Goal: Task Accomplishment & Management: Use online tool/utility

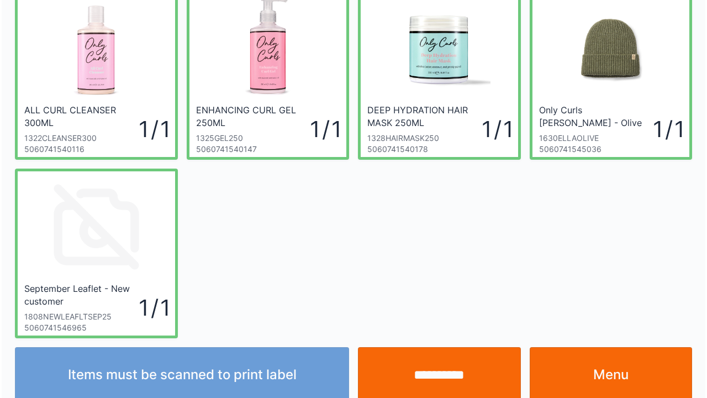
scroll to position [229, 0]
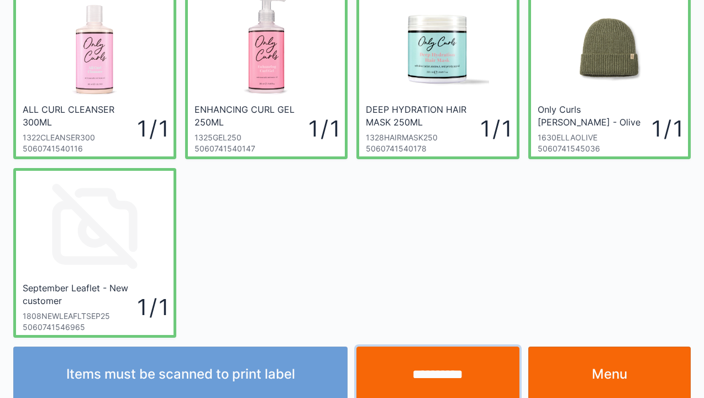
click at [438, 370] on input "**********" at bounding box center [437, 373] width 163 height 55
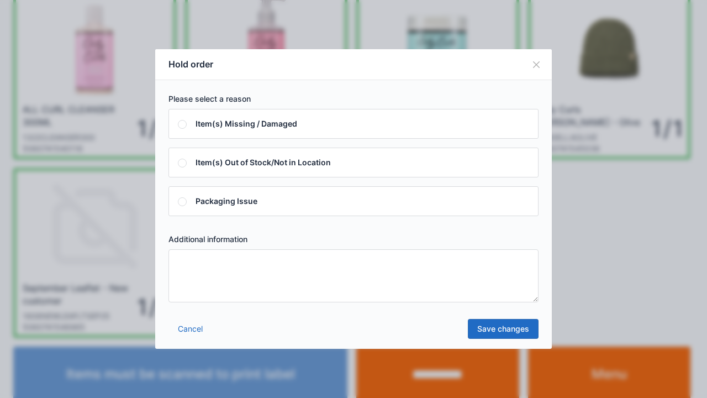
click at [183, 263] on textarea at bounding box center [354, 275] width 370 height 53
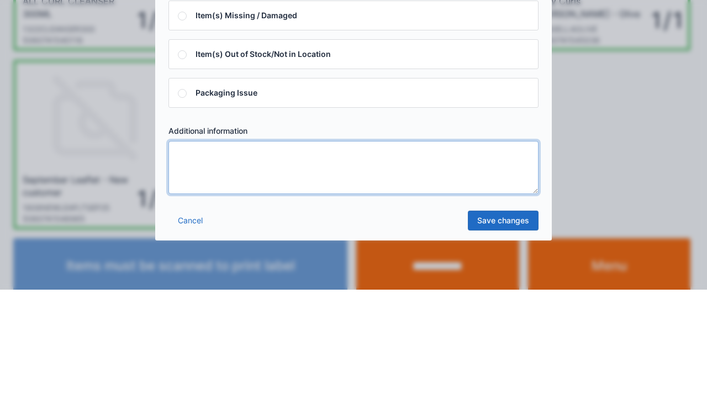
scroll to position [228, 0]
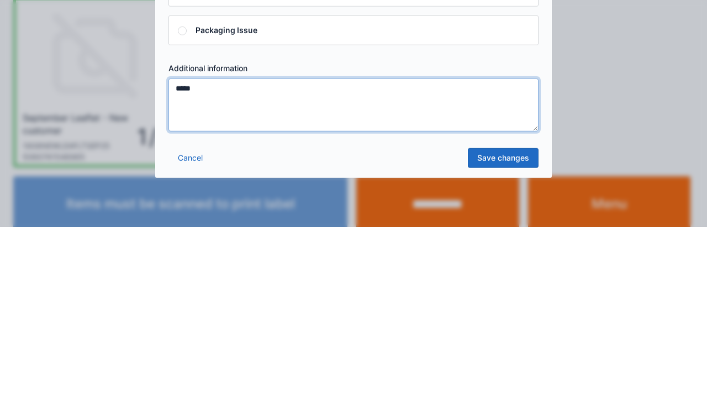
type textarea "*****"
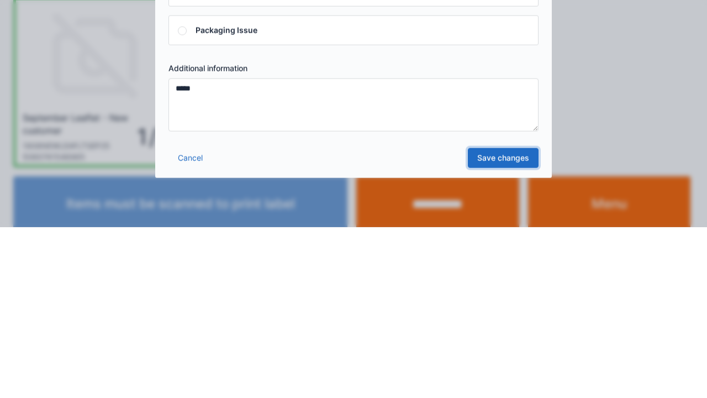
click at [499, 334] on link "Save changes" at bounding box center [503, 329] width 71 height 20
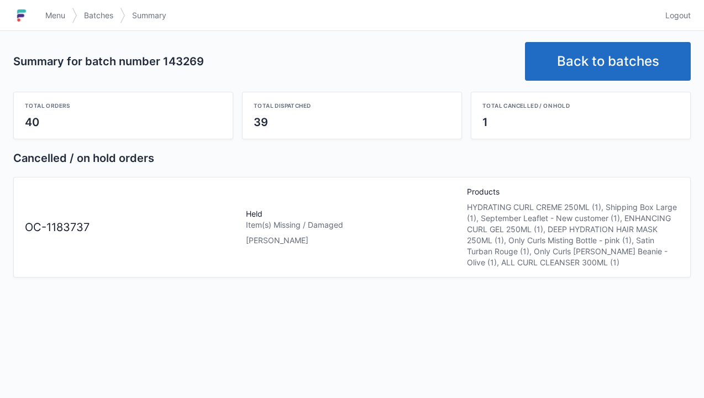
click at [608, 73] on link "Back to batches" at bounding box center [608, 61] width 166 height 39
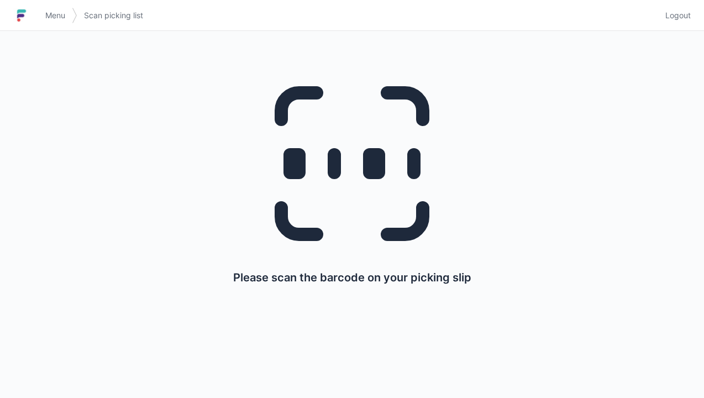
click at [59, 15] on span "Menu" at bounding box center [55, 15] width 20 height 11
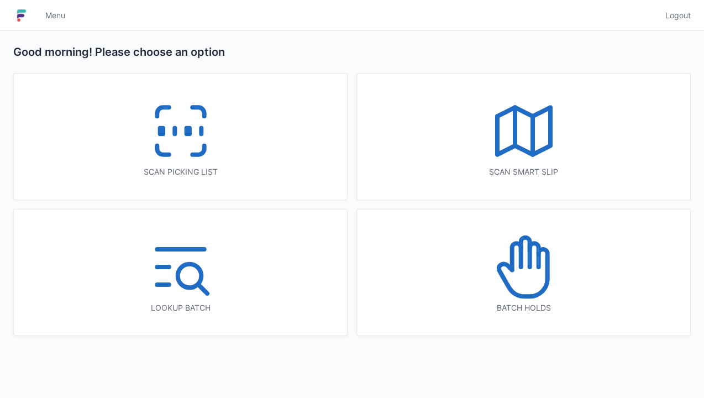
click at [528, 266] on icon at bounding box center [525, 252] width 9 height 29
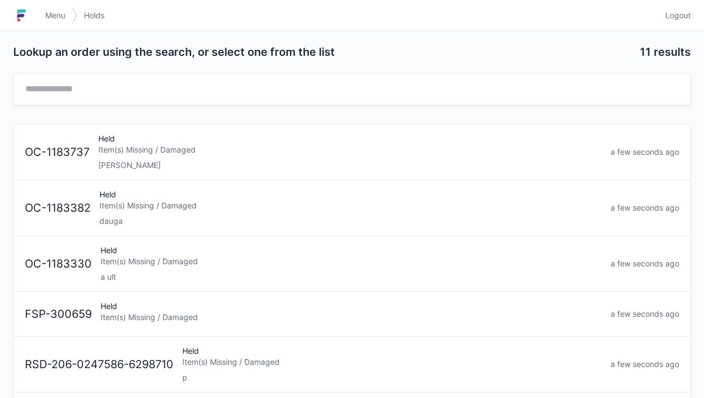
click at [132, 165] on div "[PERSON_NAME]" at bounding box center [349, 165] width 503 height 11
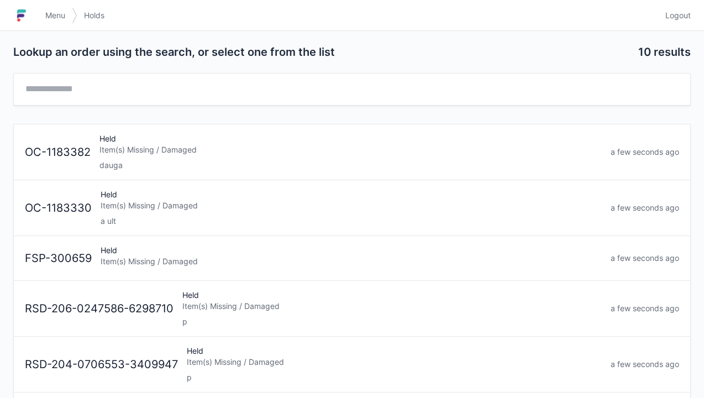
click at [52, 22] on link "Menu" at bounding box center [55, 16] width 33 height 20
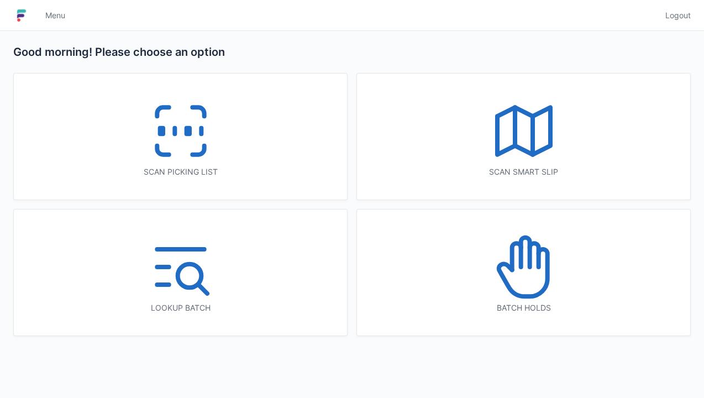
click at [182, 135] on icon at bounding box center [180, 131] width 71 height 71
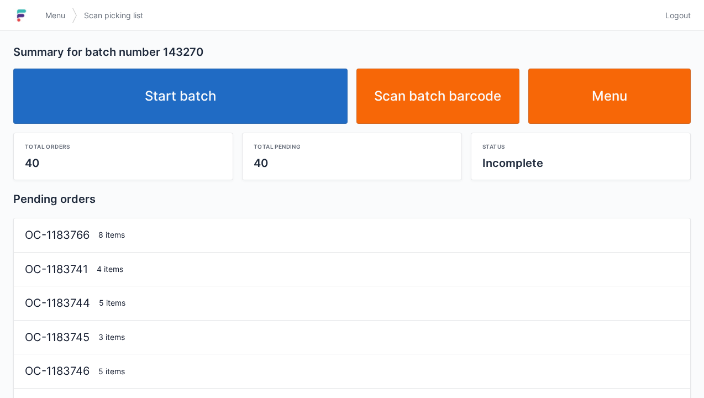
click at [208, 98] on link "Start batch" at bounding box center [180, 96] width 334 height 55
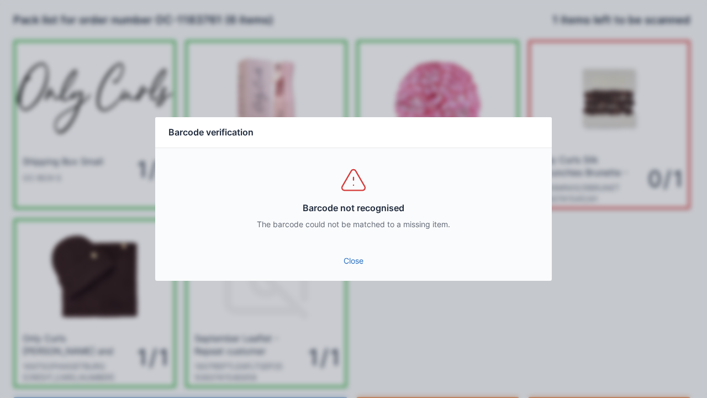
click at [360, 262] on link "Close" at bounding box center [353, 261] width 379 height 20
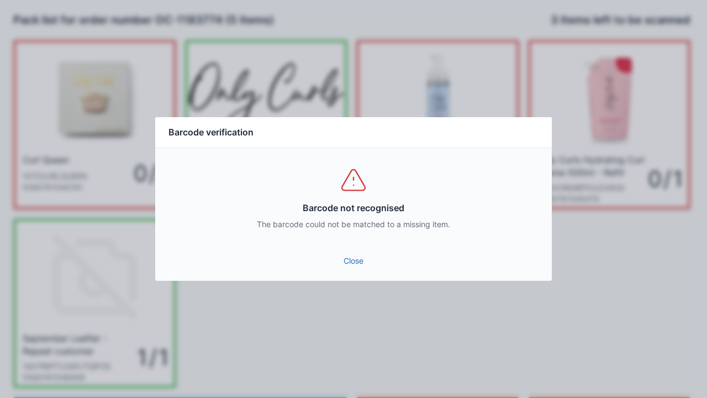
click at [362, 252] on link "Close" at bounding box center [353, 261] width 379 height 20
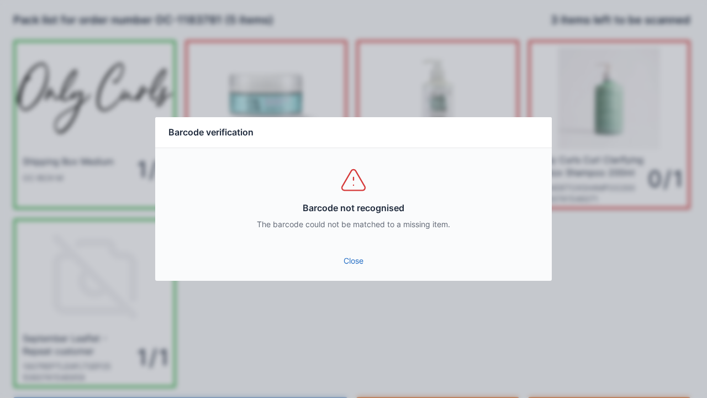
click at [348, 269] on link "Close" at bounding box center [353, 261] width 379 height 20
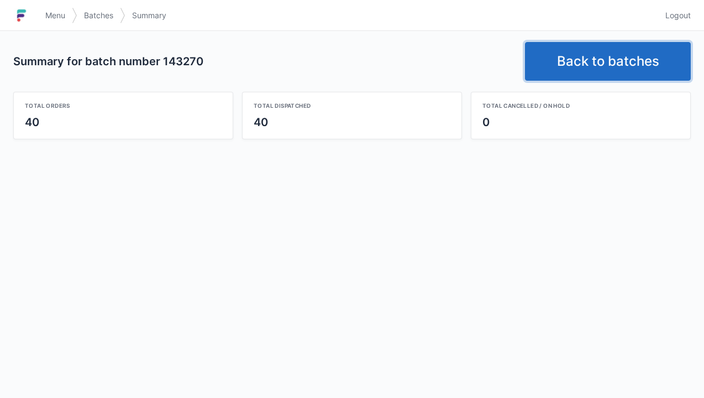
click at [593, 52] on link "Back to batches" at bounding box center [608, 61] width 166 height 39
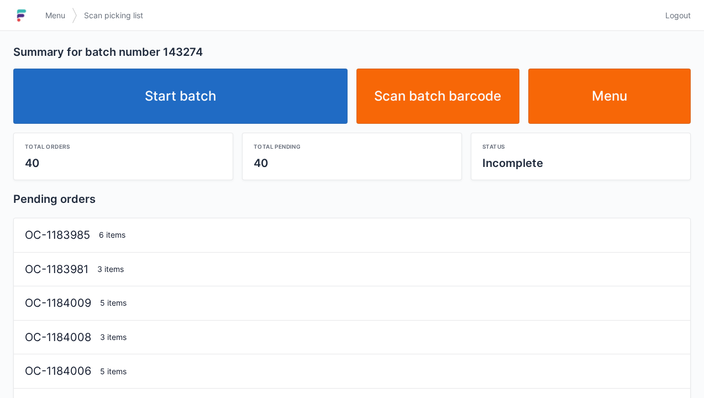
click at [203, 76] on link "Start batch" at bounding box center [180, 96] width 334 height 55
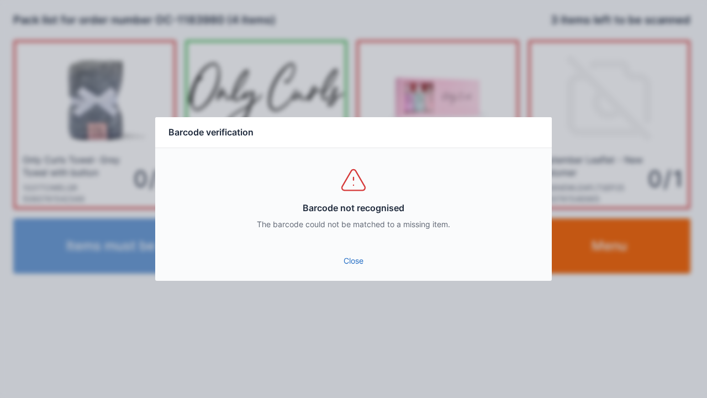
click at [349, 264] on link "Close" at bounding box center [353, 261] width 379 height 20
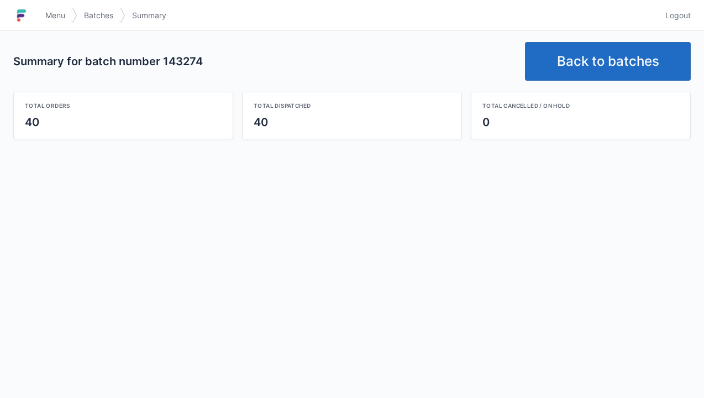
click at [603, 57] on link "Back to batches" at bounding box center [608, 61] width 166 height 39
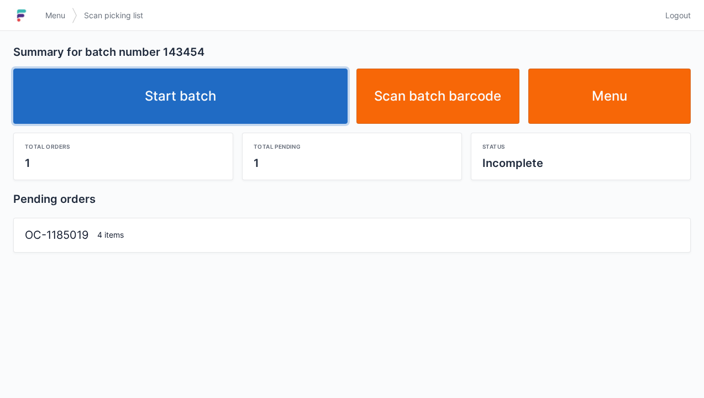
click at [206, 95] on link "Start batch" at bounding box center [180, 96] width 334 height 55
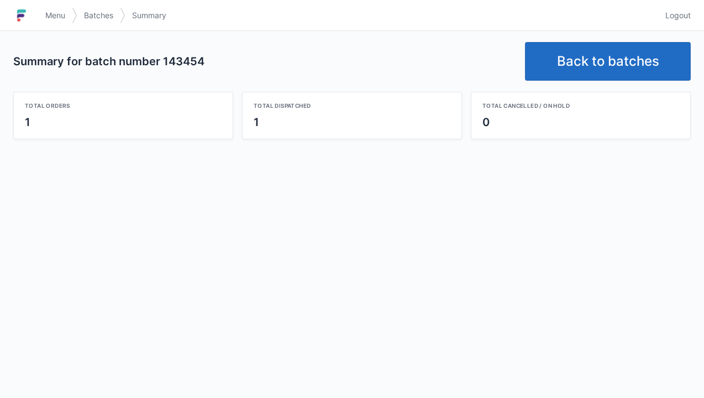
click at [611, 64] on link "Back to batches" at bounding box center [608, 61] width 166 height 39
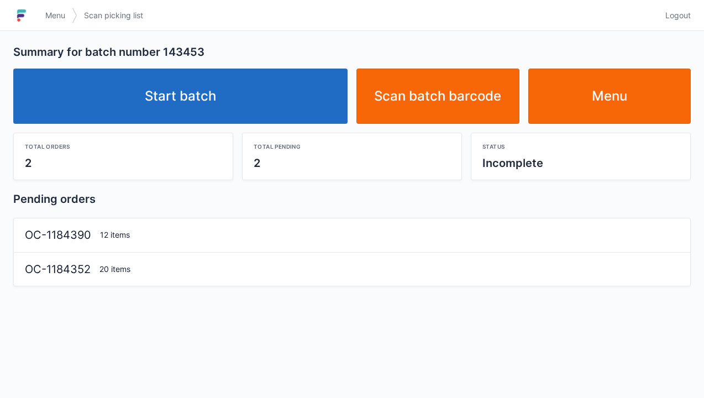
click at [225, 103] on link "Start batch" at bounding box center [180, 96] width 334 height 55
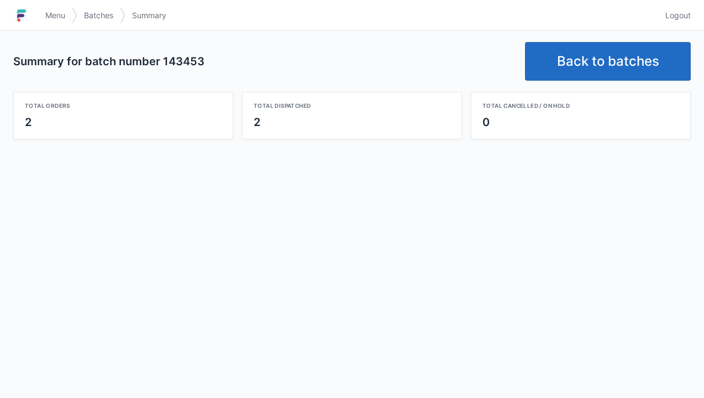
click at [605, 56] on link "Back to batches" at bounding box center [608, 61] width 166 height 39
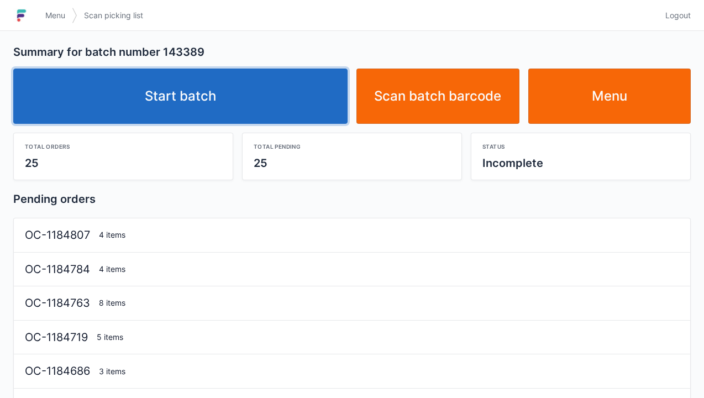
click at [195, 107] on link "Start batch" at bounding box center [180, 96] width 334 height 55
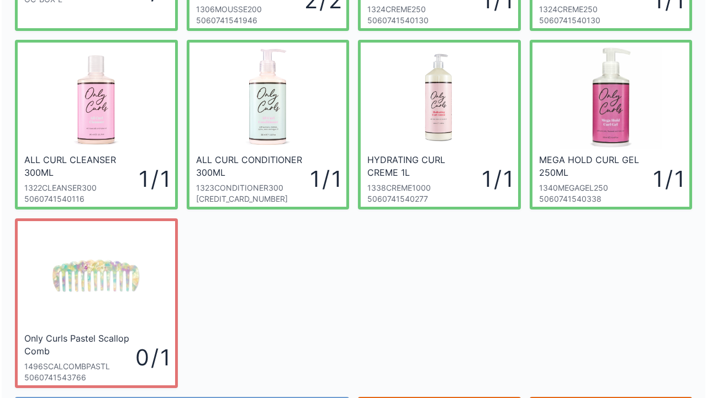
scroll to position [181, 0]
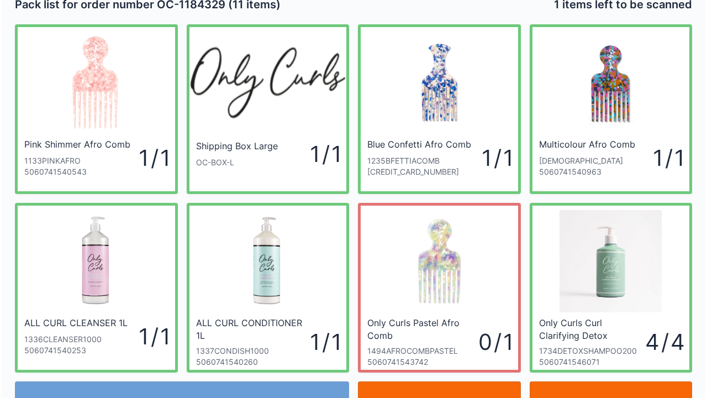
scroll to position [13, 0]
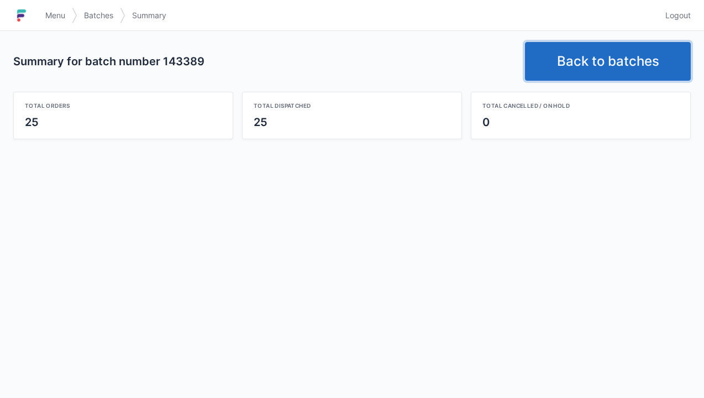
click at [613, 53] on link "Back to batches" at bounding box center [608, 61] width 166 height 39
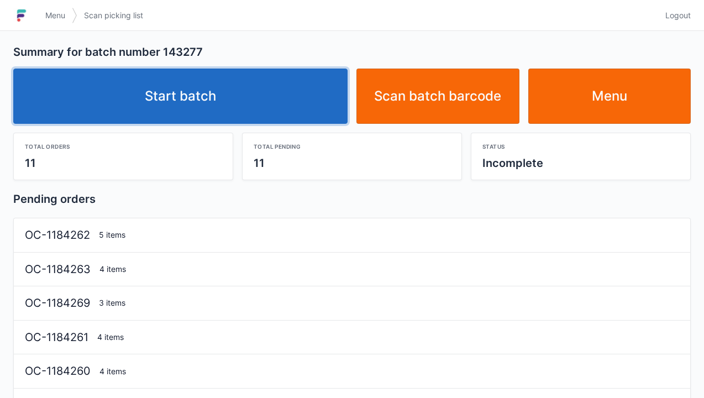
click at [215, 99] on link "Start batch" at bounding box center [180, 96] width 334 height 55
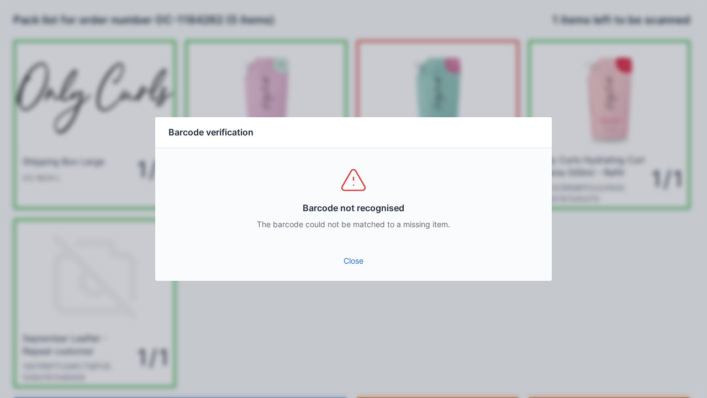
click at [366, 252] on link "Close" at bounding box center [353, 261] width 379 height 20
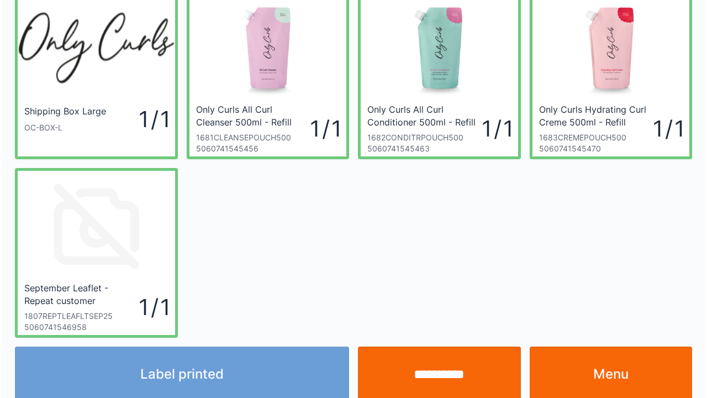
scroll to position [64, 0]
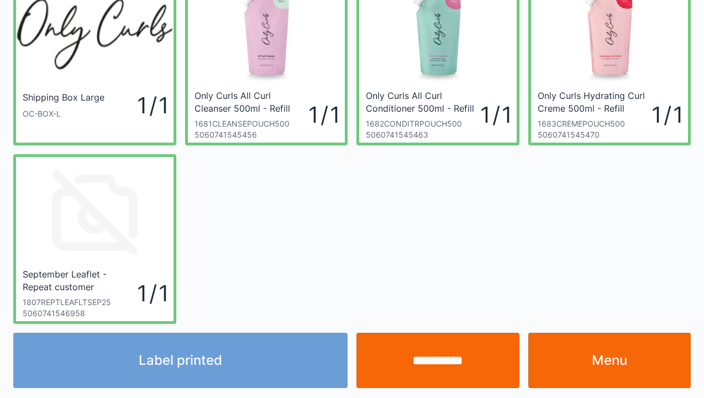
click at [232, 372] on div "Label printed" at bounding box center [180, 360] width 343 height 55
click at [204, 366] on div "Label printed" at bounding box center [180, 360] width 343 height 55
click at [244, 364] on div "Label printed" at bounding box center [180, 360] width 343 height 55
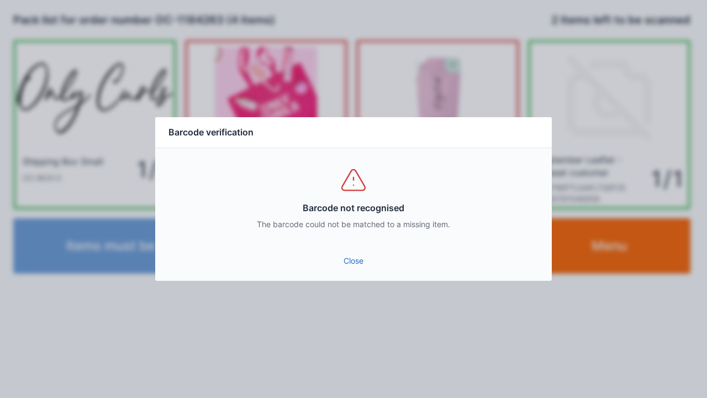
click at [351, 261] on link "Close" at bounding box center [353, 261] width 379 height 20
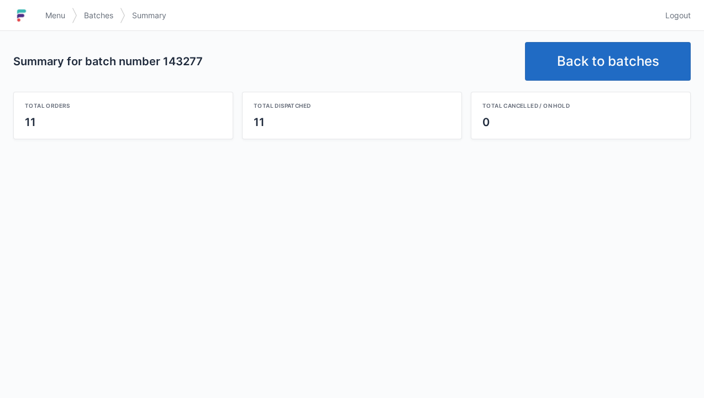
click at [598, 69] on link "Back to batches" at bounding box center [608, 61] width 166 height 39
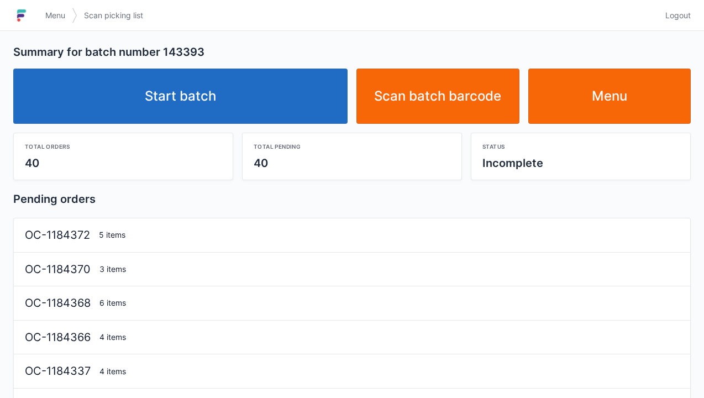
click at [200, 105] on link "Start batch" at bounding box center [180, 96] width 334 height 55
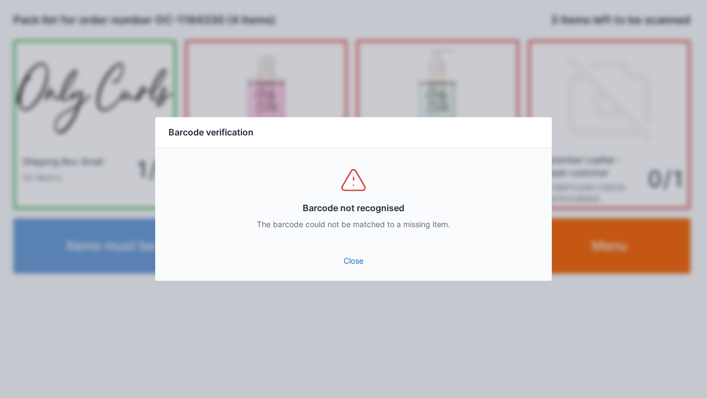
click at [362, 268] on link "Close" at bounding box center [353, 261] width 379 height 20
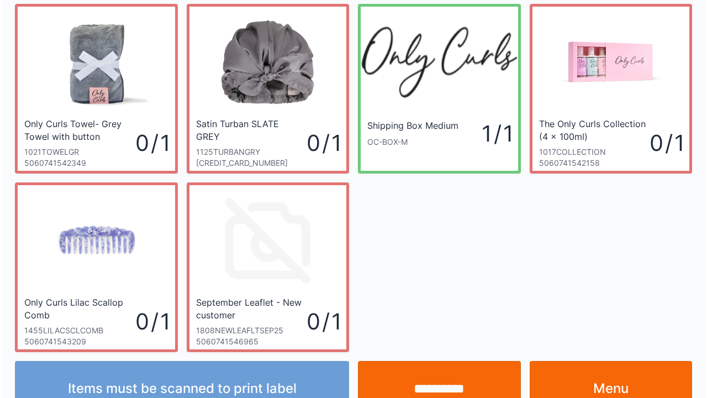
scroll to position [30, 0]
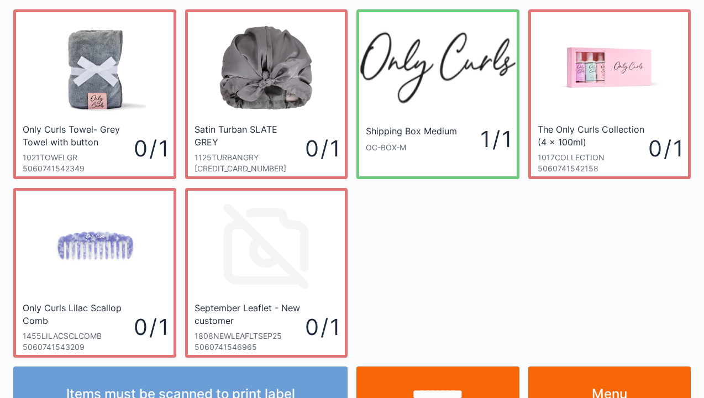
click at [438, 282] on div "Only Curls Towel- Grey Towel with button fastening 1021TOWELGR 5060741542349 0 …" at bounding box center [352, 179] width 686 height 357
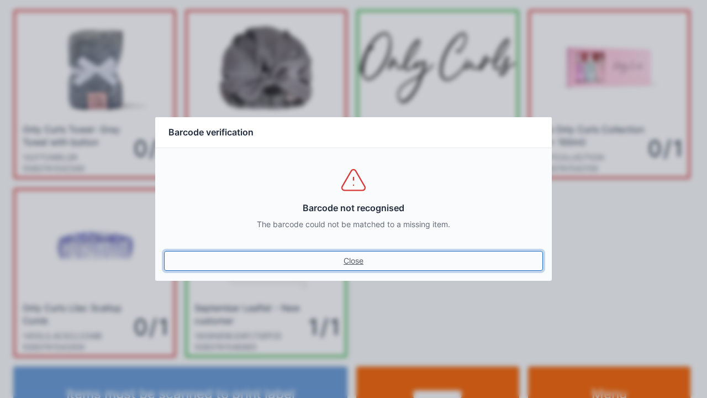
click at [351, 268] on link "Close" at bounding box center [353, 261] width 379 height 20
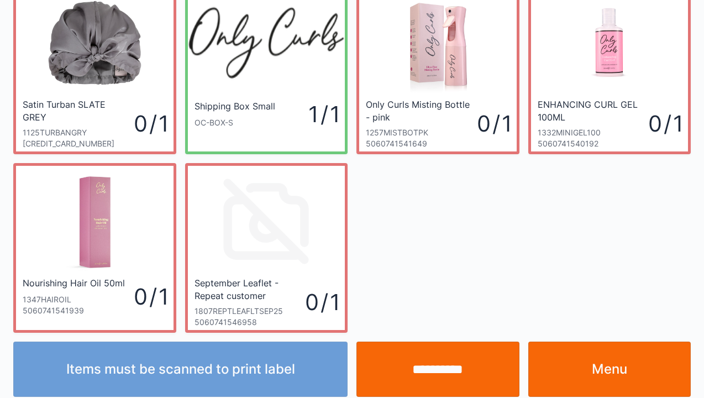
scroll to position [64, 0]
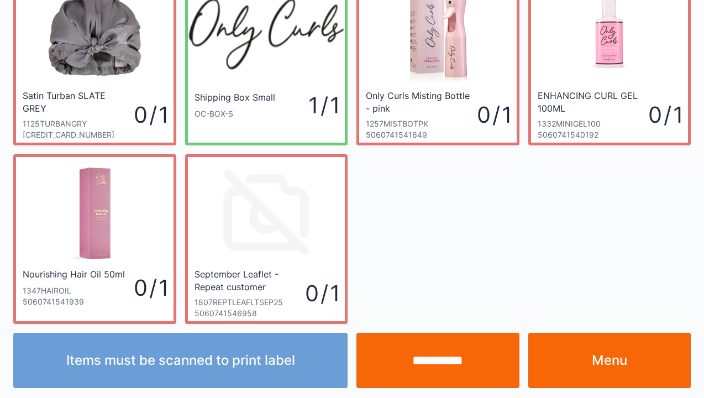
click at [621, 360] on link "Menu" at bounding box center [609, 360] width 163 height 55
